Goal: Information Seeking & Learning: Find specific fact

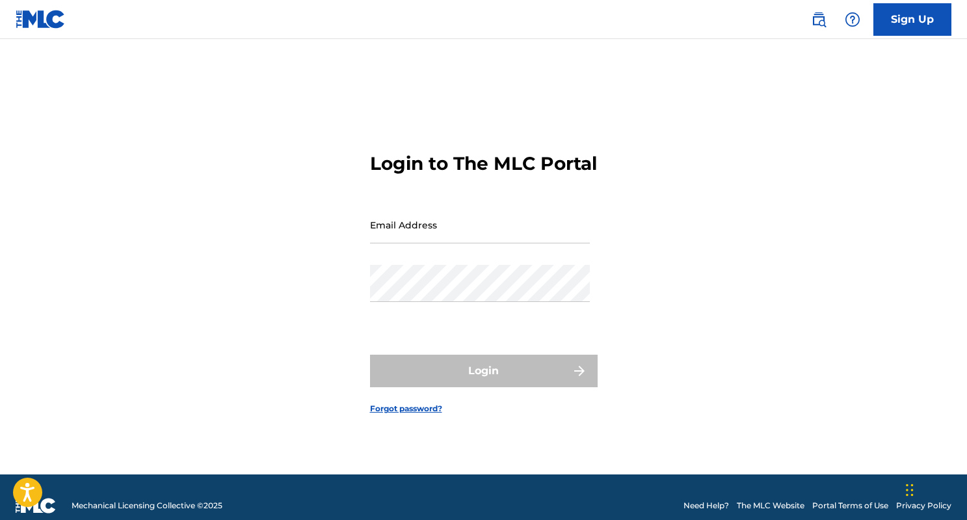
click at [478, 239] on input "Email Address" at bounding box center [480, 224] width 220 height 37
type input "[EMAIL_ADDRESS][DOMAIN_NAME]"
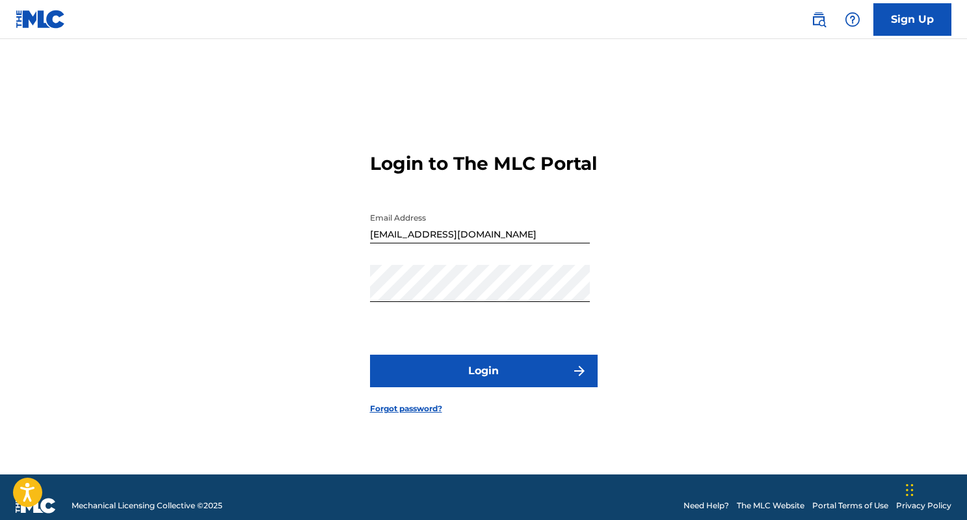
click at [436, 360] on form "Login to The MLC Portal Email Address [EMAIL_ADDRESS][DOMAIN_NAME] Password Log…" at bounding box center [484, 273] width 228 height 403
click at [436, 373] on button "Login" at bounding box center [484, 371] width 228 height 33
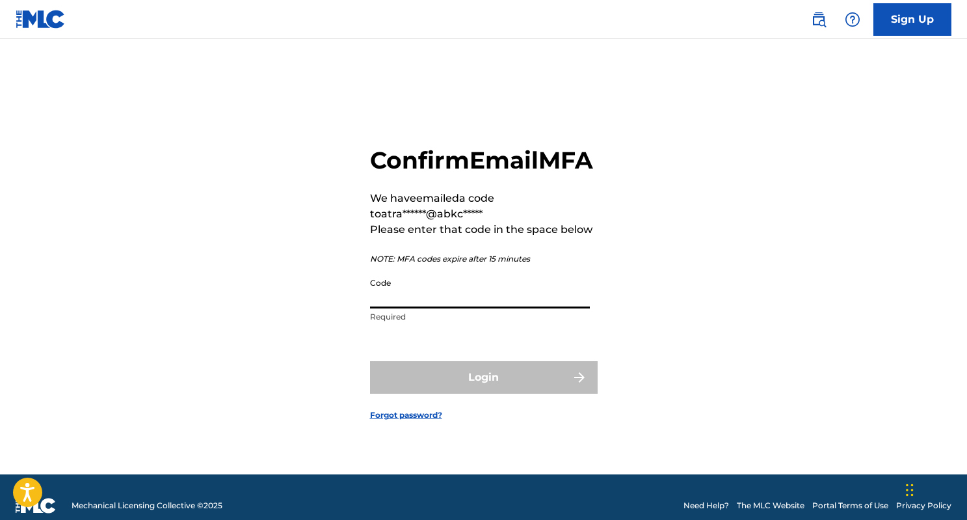
click at [492, 308] on input "Code" at bounding box center [480, 289] width 220 height 37
click at [482, 308] on input "Code" at bounding box center [480, 289] width 220 height 37
paste input "953049"
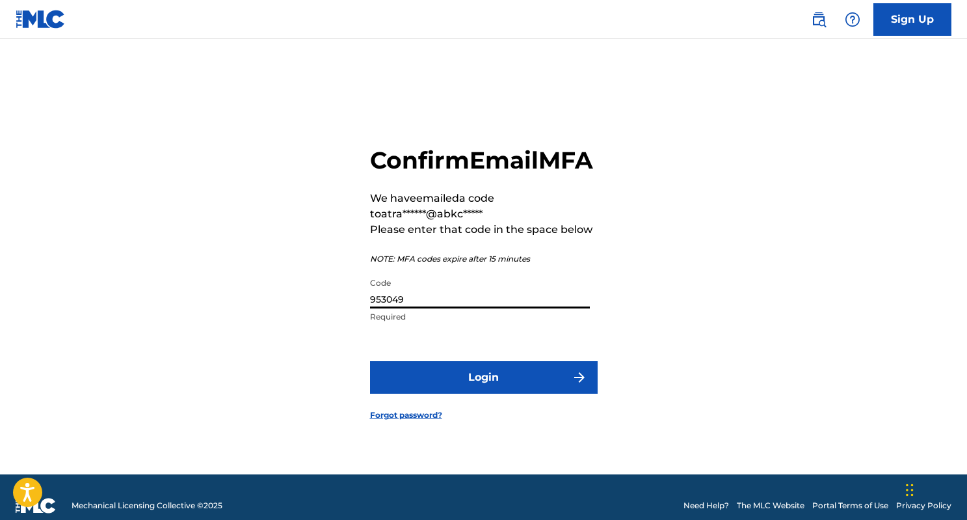
type input "953049"
click at [370, 361] on button "Login" at bounding box center [484, 377] width 228 height 33
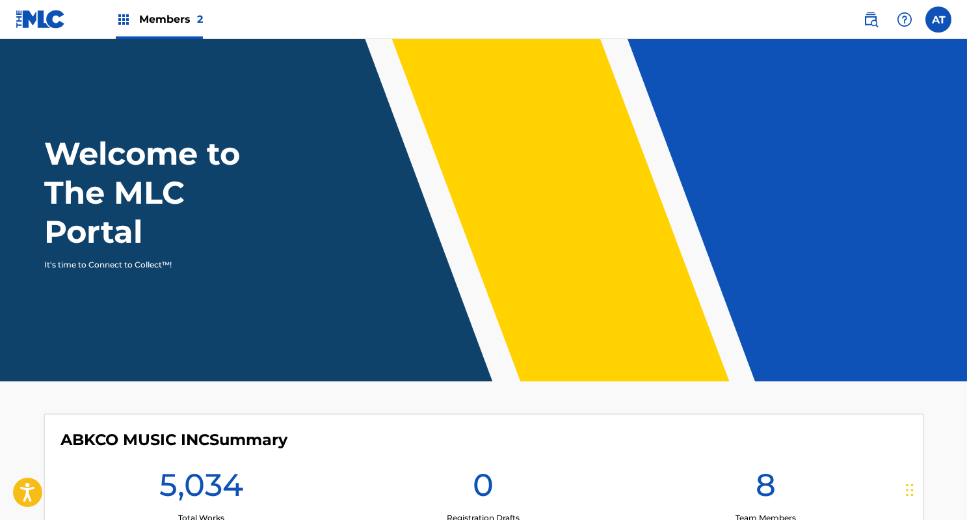
click at [872, 18] on img at bounding box center [871, 20] width 16 height 16
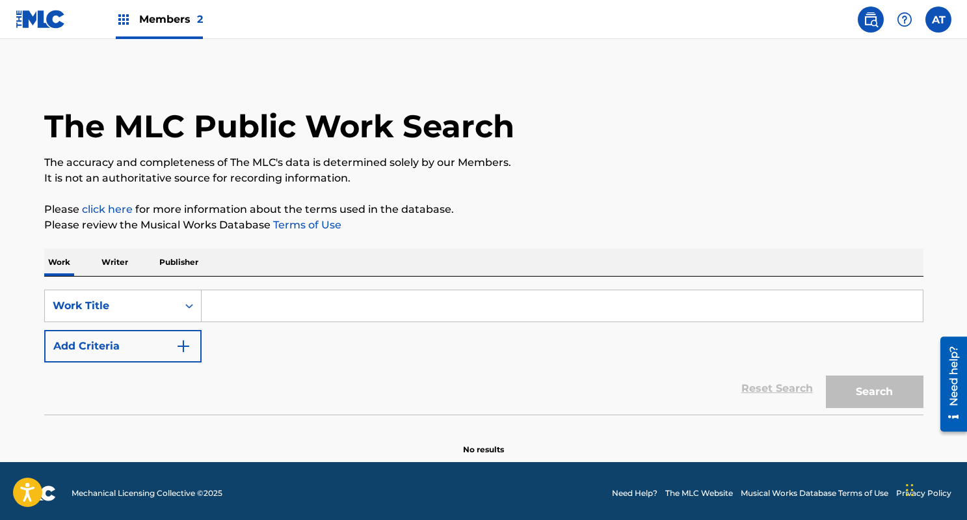
click at [367, 306] on input "Search Form" at bounding box center [562, 305] width 721 height 31
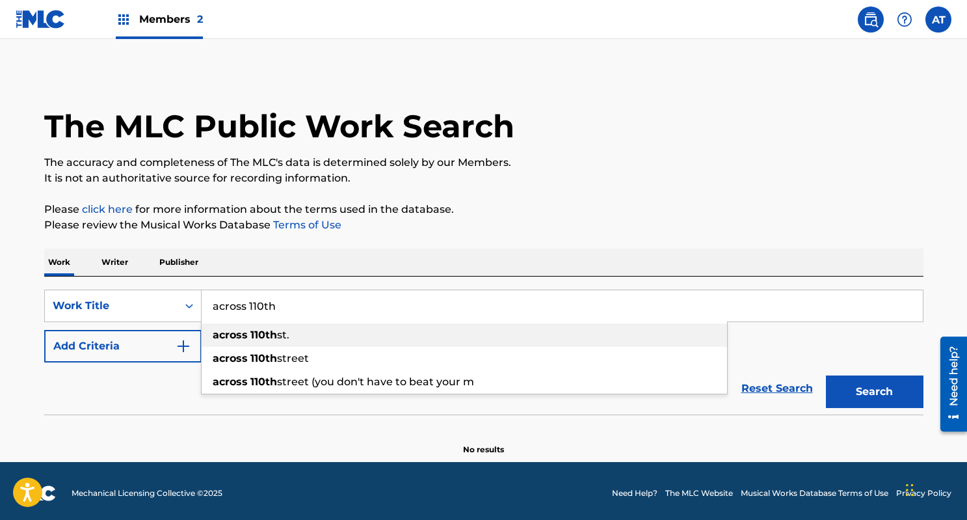
click at [353, 330] on div "across [GEOGRAPHIC_DATA]." at bounding box center [465, 334] width 526 height 23
type input "across [GEOGRAPHIC_DATA]."
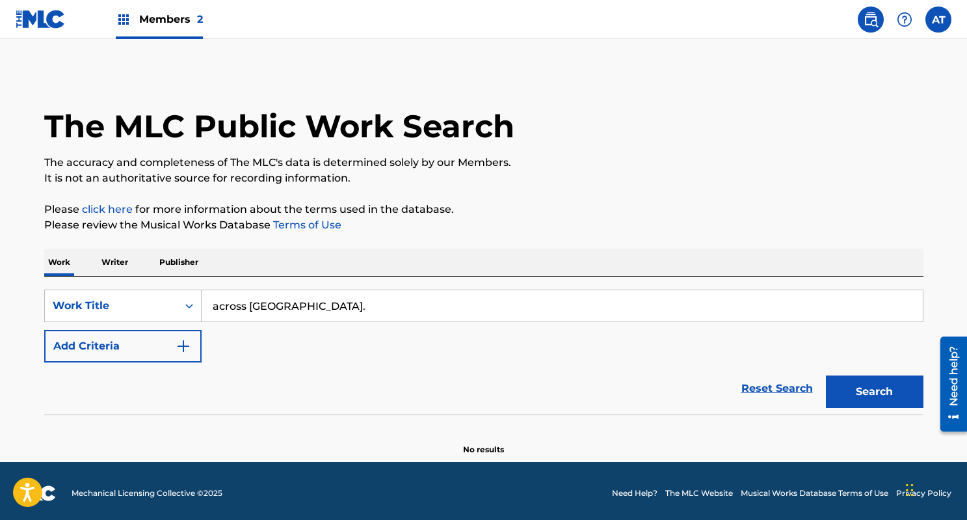
click at [826, 375] on button "Search" at bounding box center [875, 391] width 98 height 33
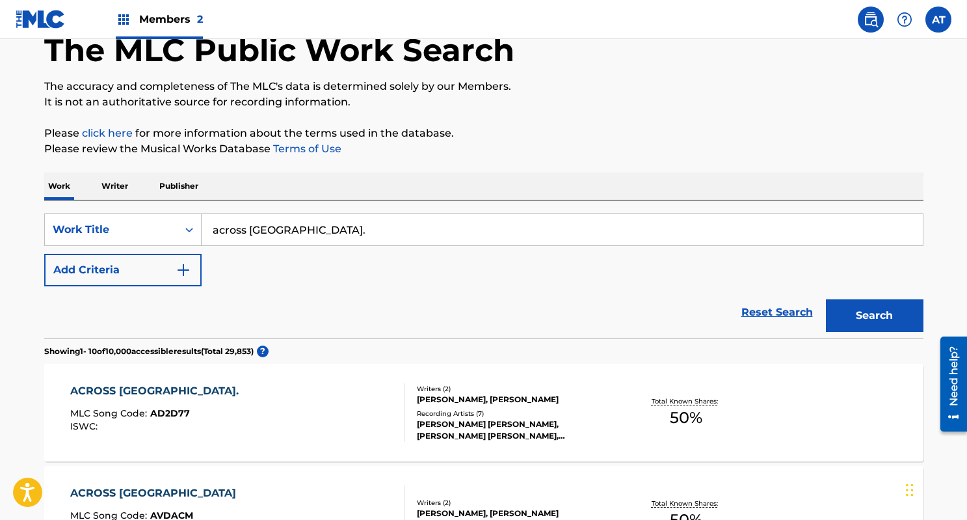
scroll to position [66, 0]
